Goal: Find specific page/section: Find specific page/section

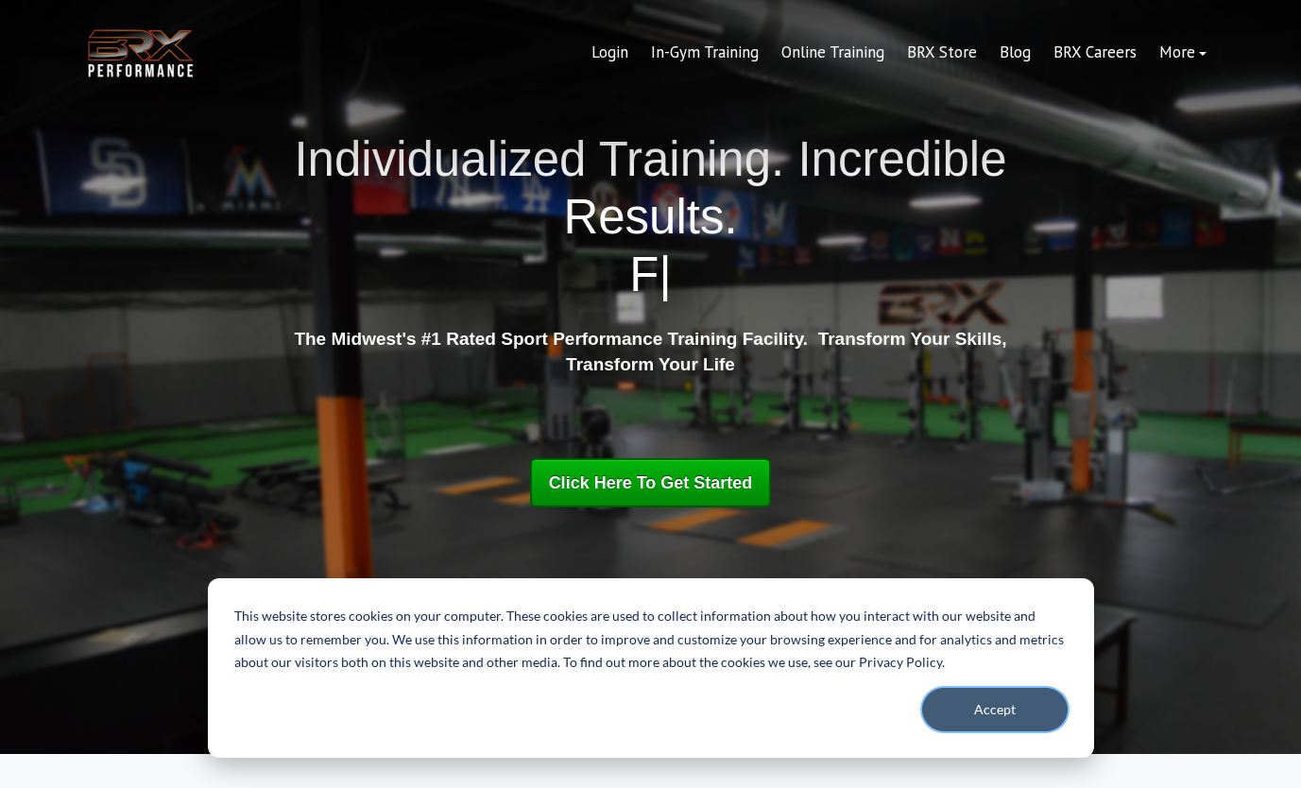
click at [1005, 701] on button "Accept" at bounding box center [995, 709] width 146 height 43
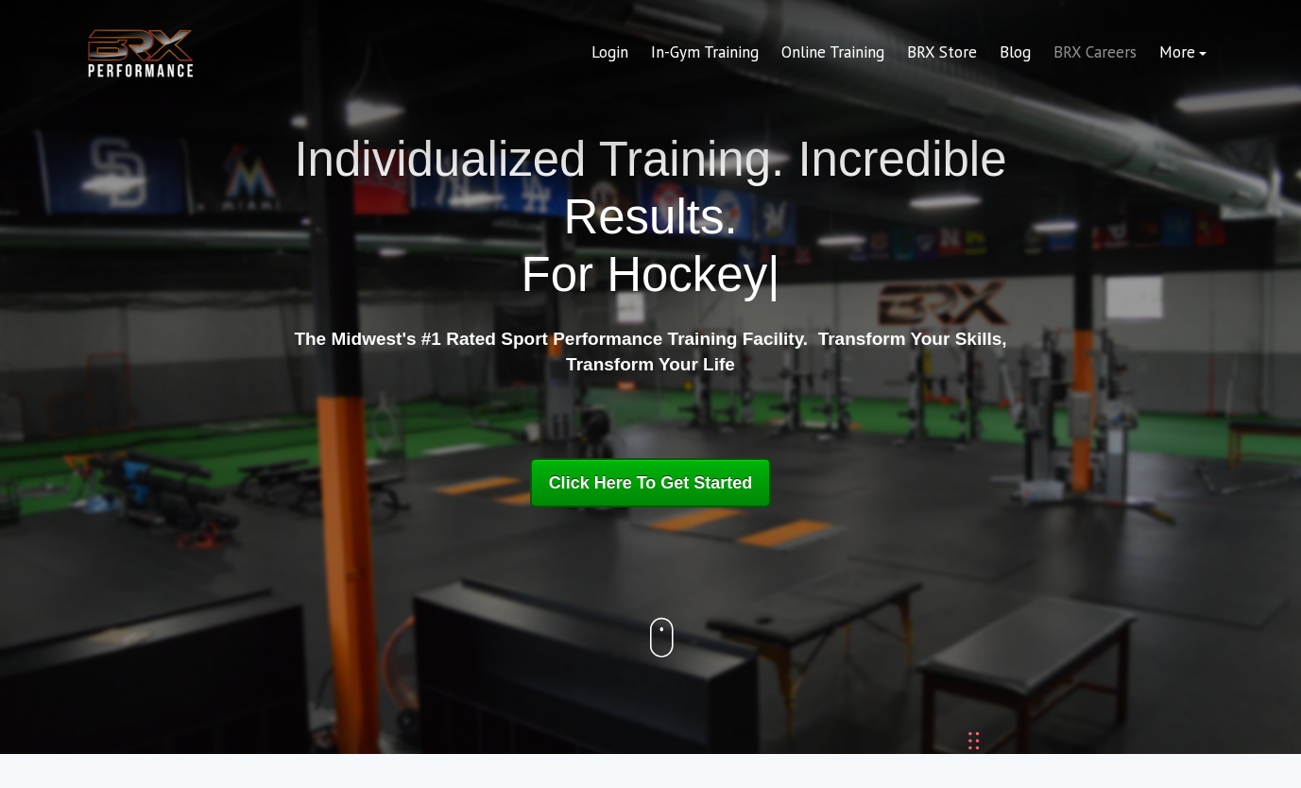
click at [1131, 57] on link "BRX Careers" at bounding box center [1095, 52] width 106 height 45
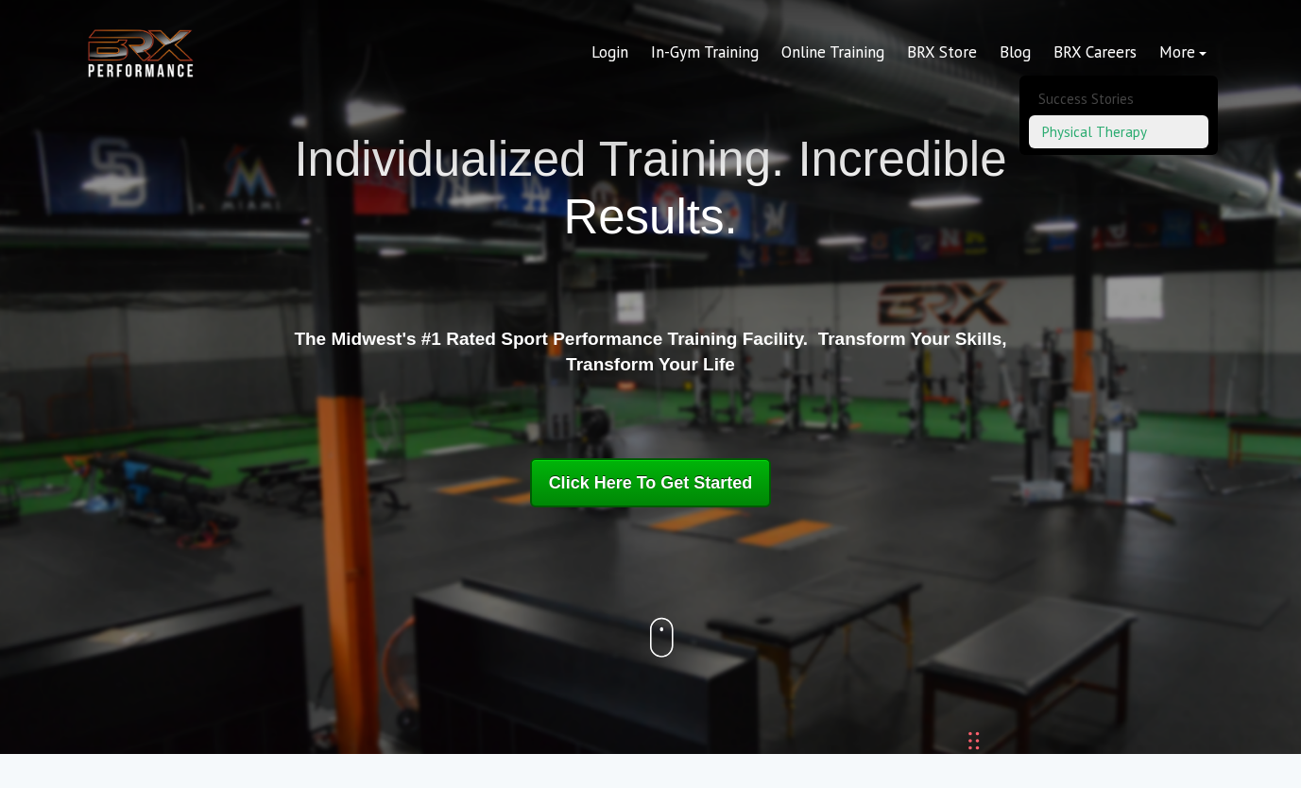
click at [1158, 124] on link "Physical Therapy" at bounding box center [1119, 131] width 180 height 33
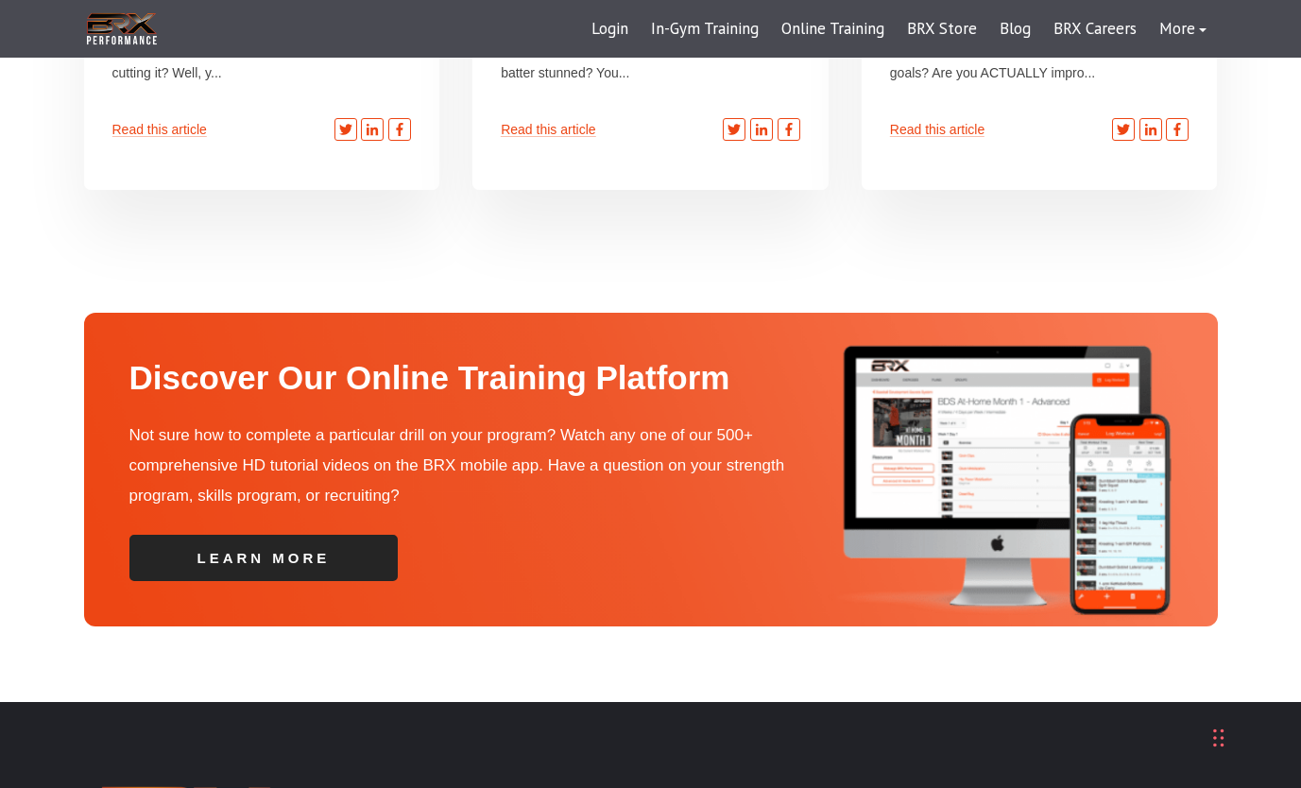
scroll to position [5953, 0]
